Goal: Transaction & Acquisition: Purchase product/service

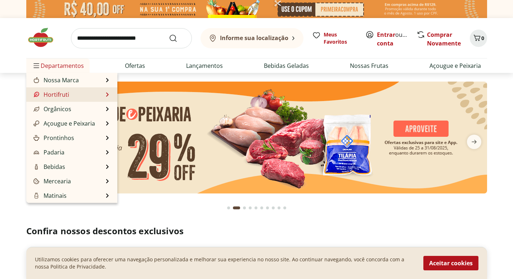
click at [90, 93] on li "Hortifruti Hortifruti Ver tudo do departamento Cogumelos Frutas Legumes Ovos Te…" at bounding box center [71, 94] width 91 height 14
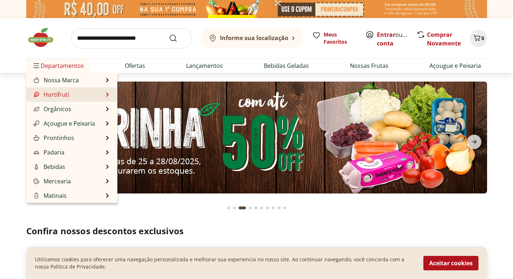
click at [105, 93] on li "Hortifruti Hortifruti Ver tudo do departamento Cogumelos Frutas Legumes Ovos Te…" at bounding box center [71, 94] width 91 height 14
click at [97, 96] on li "Hortifruti Hortifruti Ver tudo do departamento Cogumelos Frutas Legumes Ovos Te…" at bounding box center [71, 94] width 91 height 14
click at [104, 94] on li "Hortifruti Hortifruti Ver tudo do departamento Cogumelos Frutas Legumes Ovos Te…" at bounding box center [71, 94] width 91 height 14
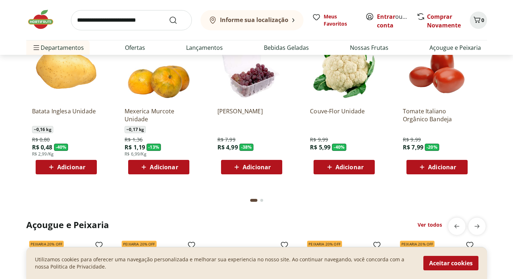
scroll to position [540, 0]
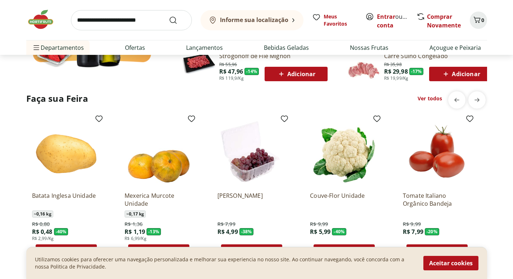
click at [426, 98] on link "Ver todos" at bounding box center [430, 98] width 25 height 7
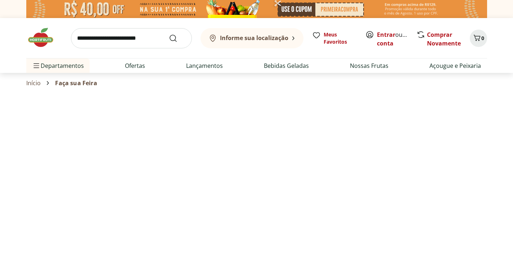
select select "**********"
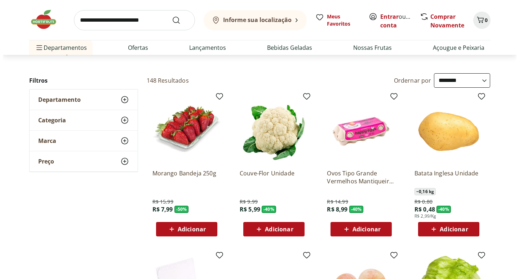
scroll to position [36, 0]
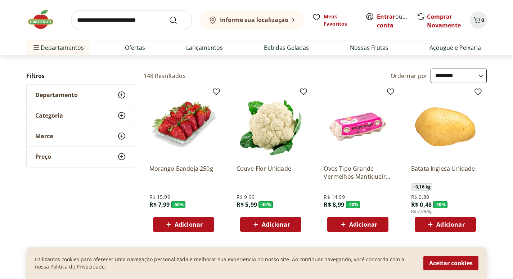
click at [273, 222] on span "Adicionar" at bounding box center [276, 224] width 28 height 6
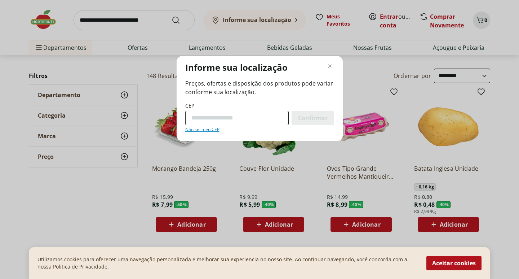
click at [238, 119] on input "CEP" at bounding box center [236, 118] width 103 height 14
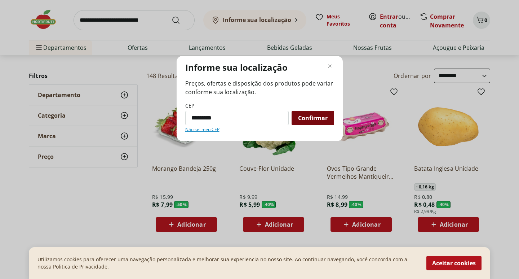
type input "*********"
click at [315, 115] on span "Confirmar" at bounding box center [313, 118] width 30 height 6
